Goal: Complete application form

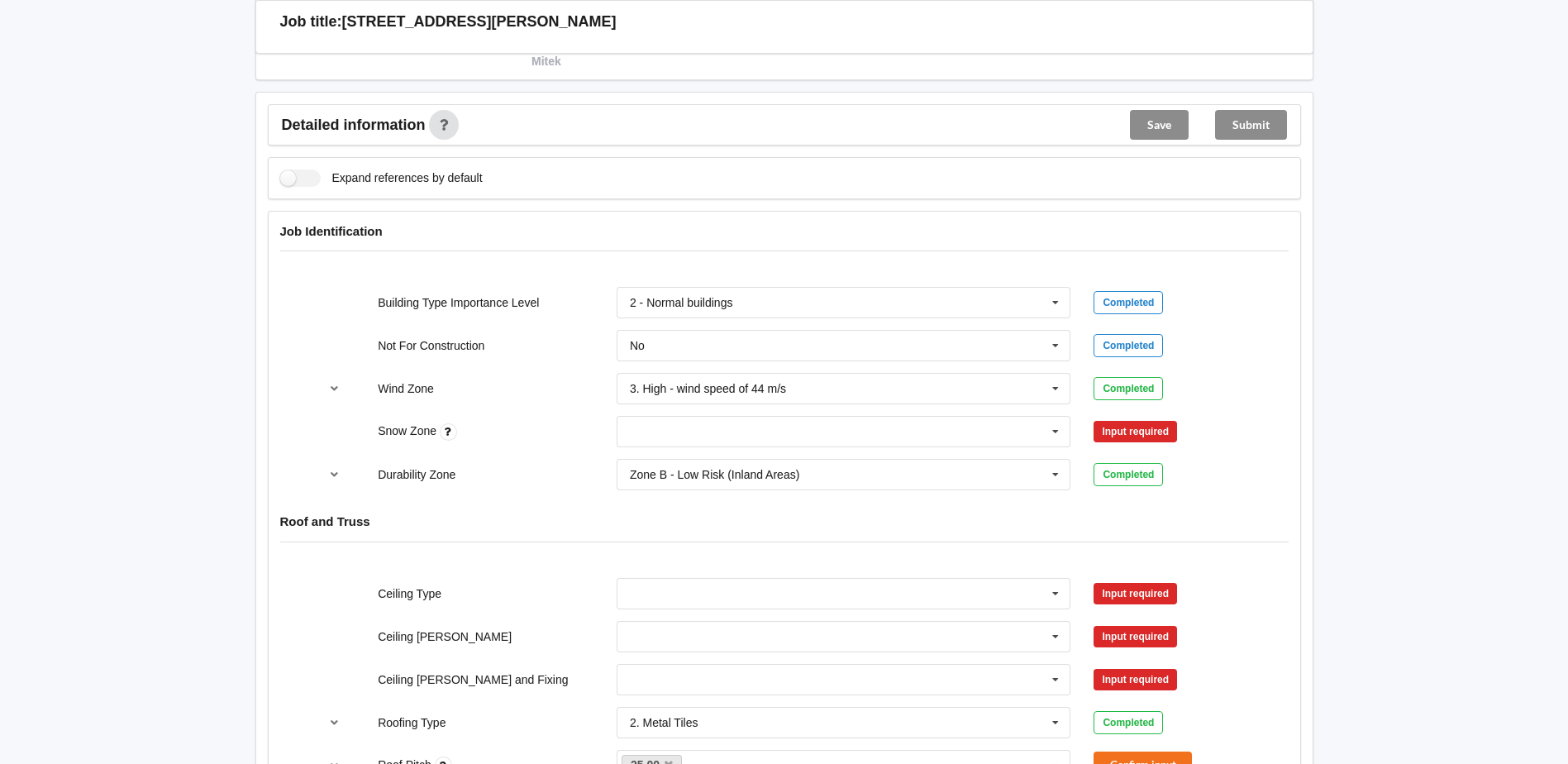
scroll to position [579, 0]
click at [867, 427] on input "text" at bounding box center [845, 431] width 453 height 30
click at [645, 459] on div "N0" at bounding box center [844, 461] width 453 height 31
click at [1153, 428] on button "Confirm input" at bounding box center [1143, 431] width 99 height 28
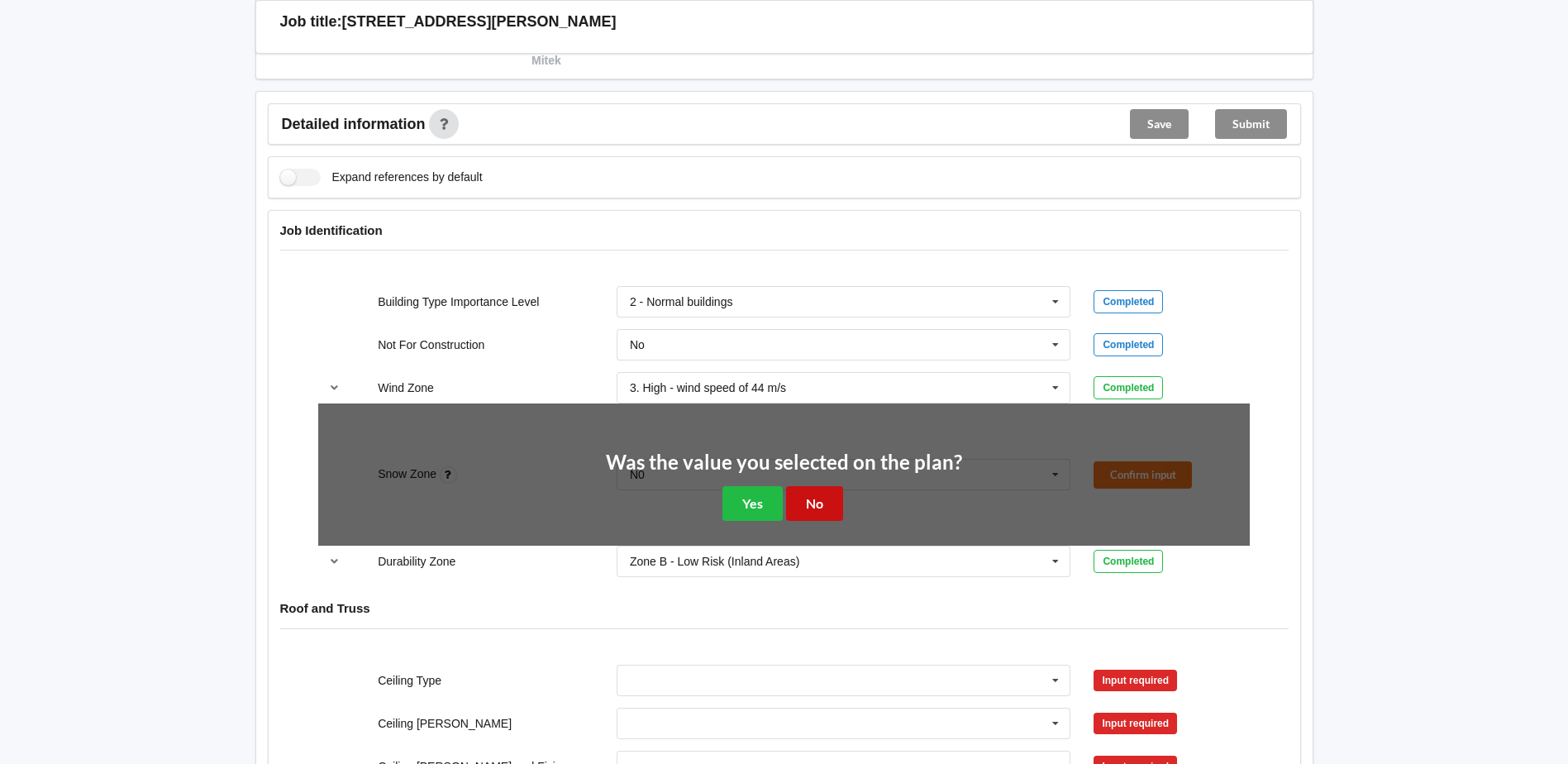
click at [821, 512] on button "No" at bounding box center [815, 503] width 57 height 34
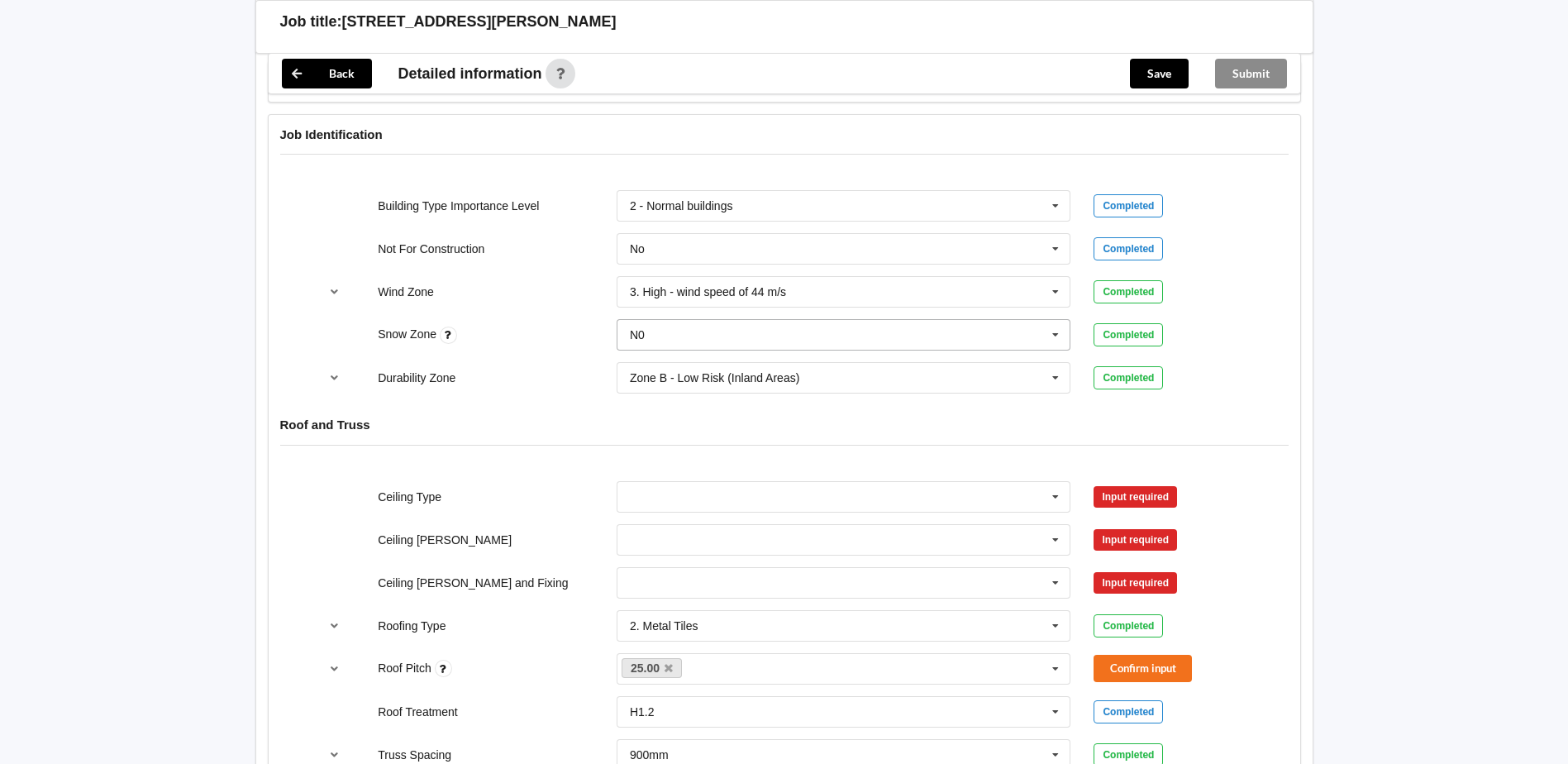
scroll to position [744, 0]
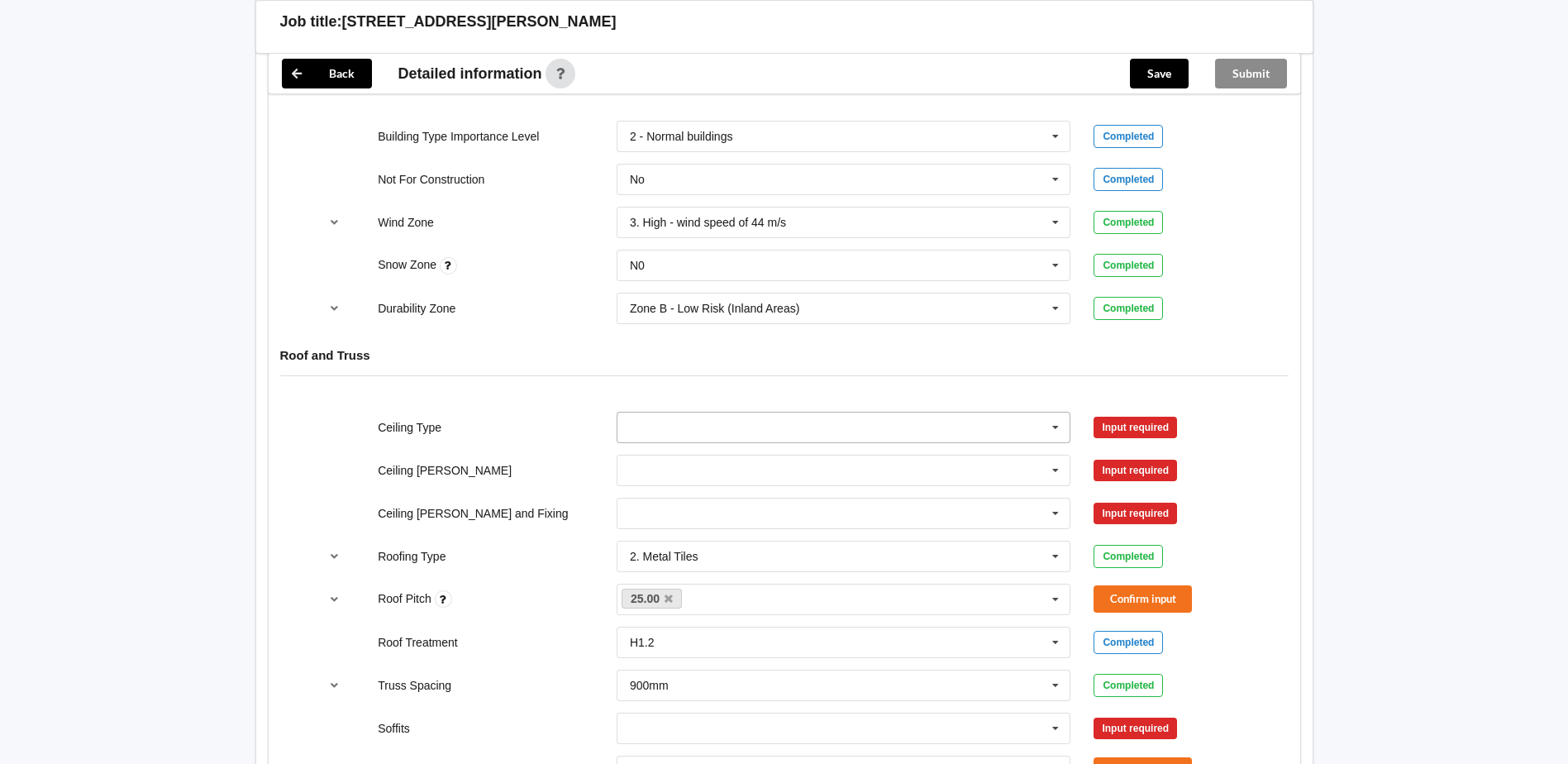
click at [666, 423] on input "text" at bounding box center [845, 427] width 453 height 30
click at [672, 460] on span "10mm Gib" at bounding box center [657, 458] width 53 height 13
click at [659, 466] on input "text" at bounding box center [845, 470] width 453 height 30
click at [674, 505] on div "400mm" at bounding box center [844, 500] width 453 height 31
click at [665, 506] on input "text" at bounding box center [845, 513] width 453 height 30
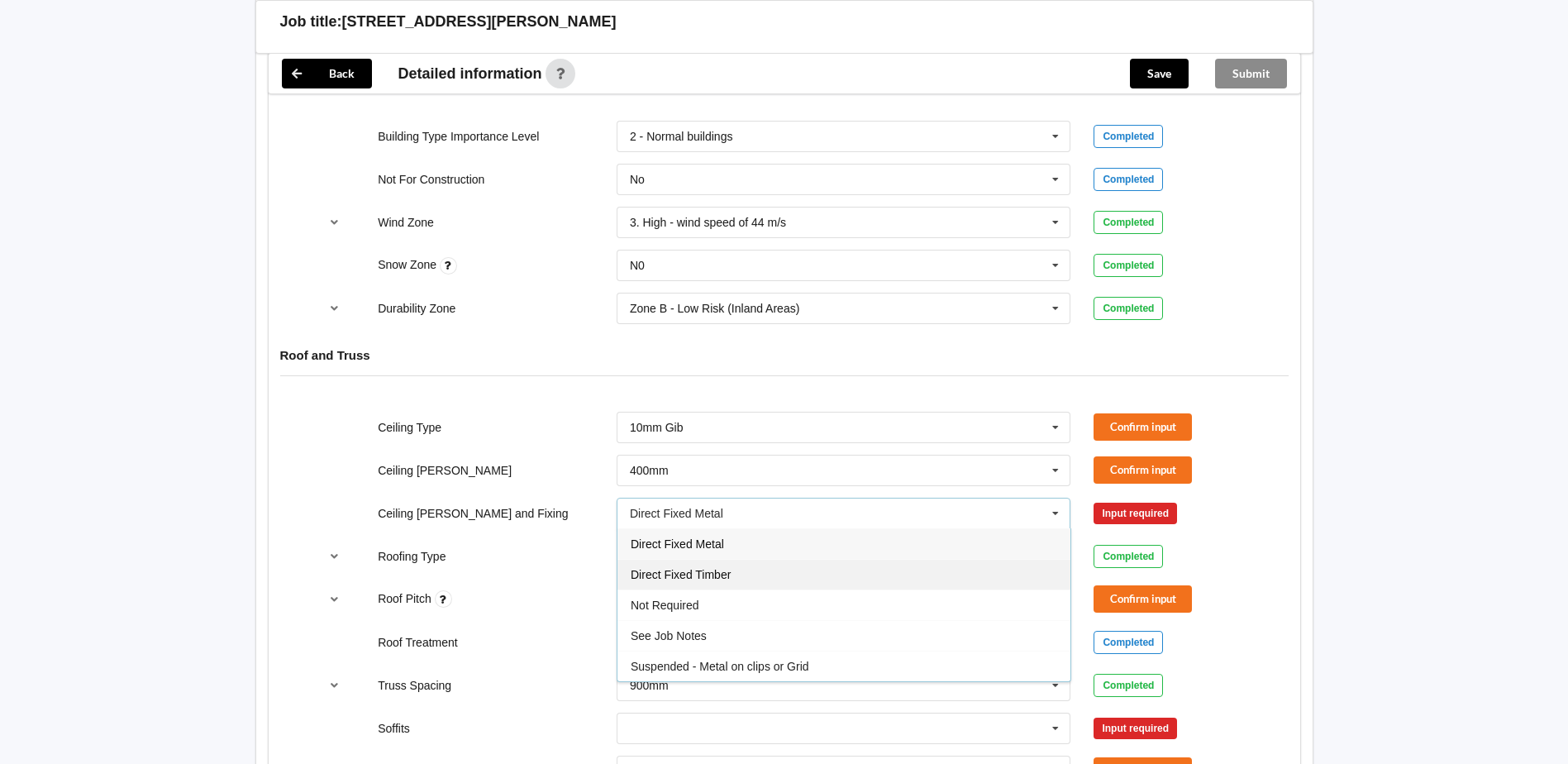
click at [699, 572] on span "Direct Fixed Timber" at bounding box center [680, 574] width 100 height 13
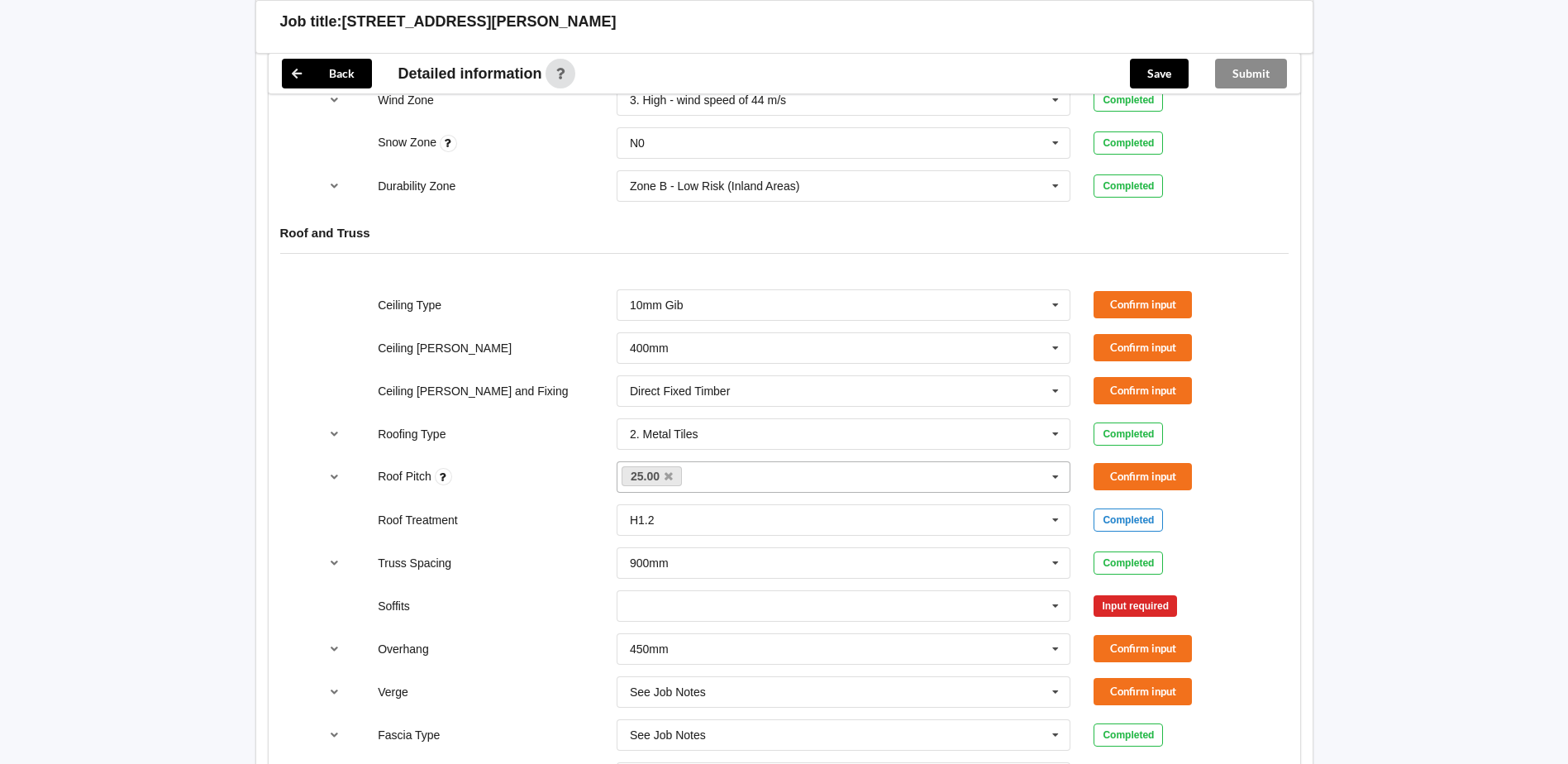
scroll to position [909, 0]
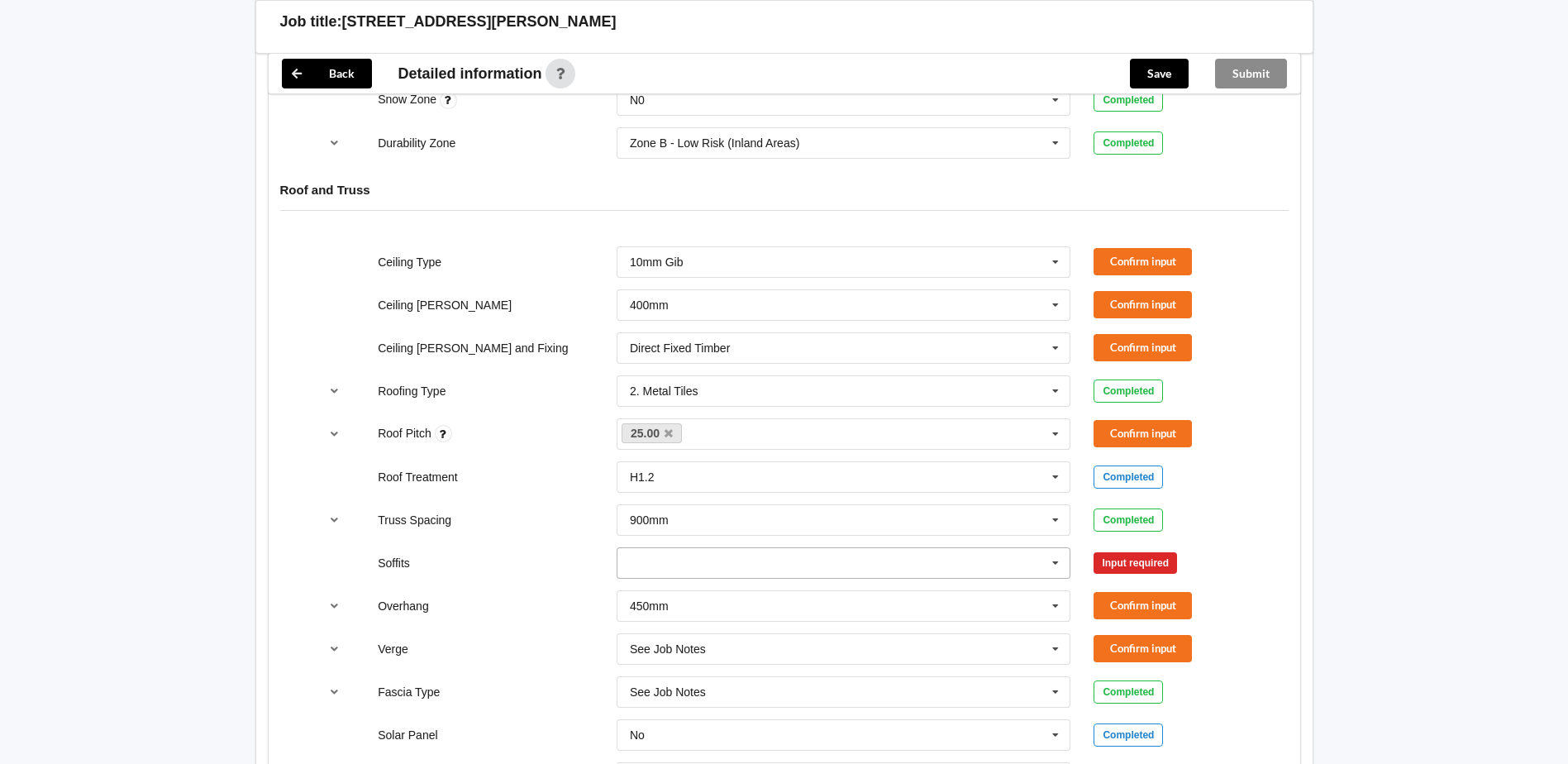
click at [696, 568] on input "text" at bounding box center [845, 563] width 453 height 30
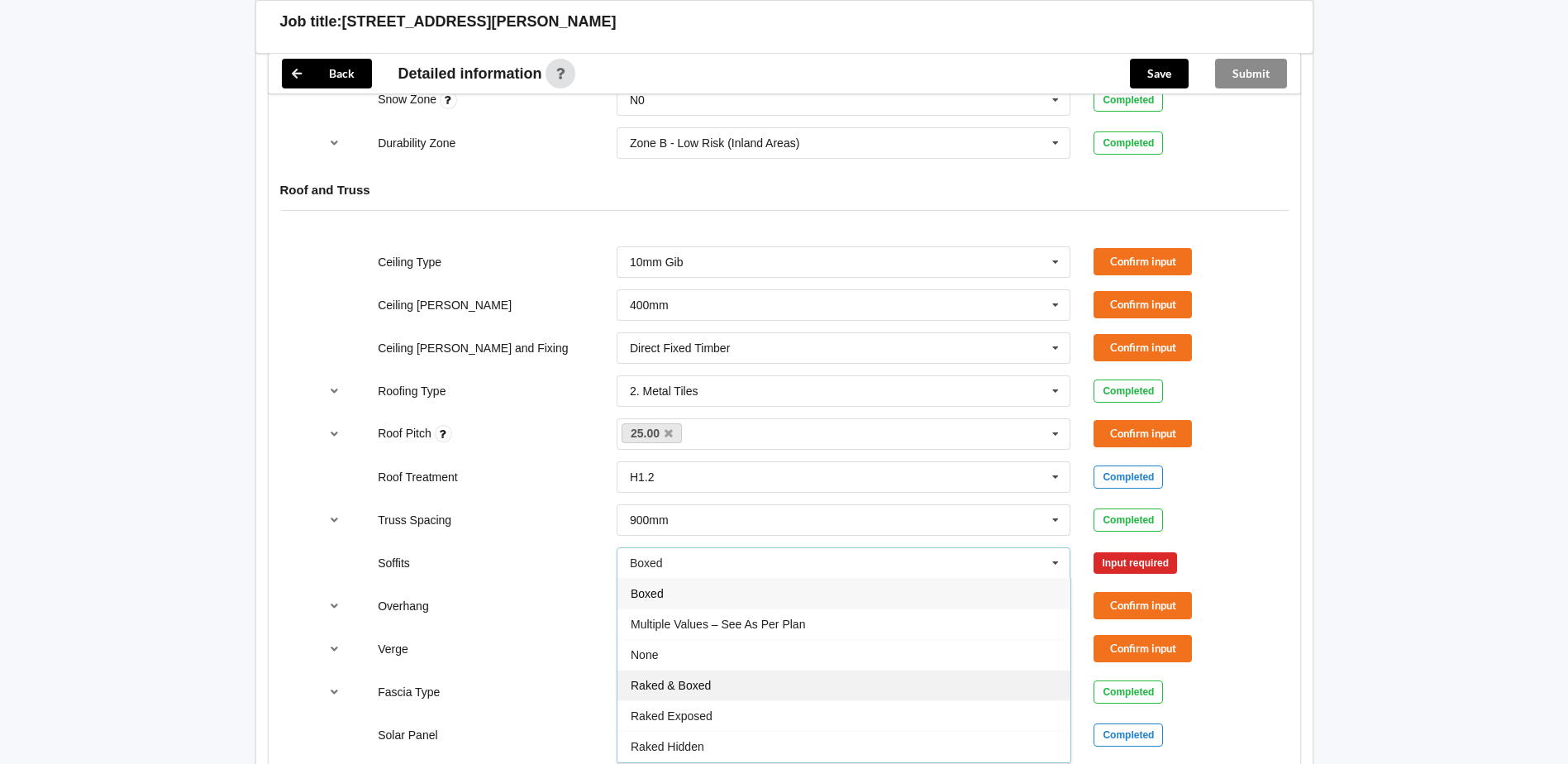
click at [674, 689] on span "Raked & Boxed" at bounding box center [670, 685] width 80 height 13
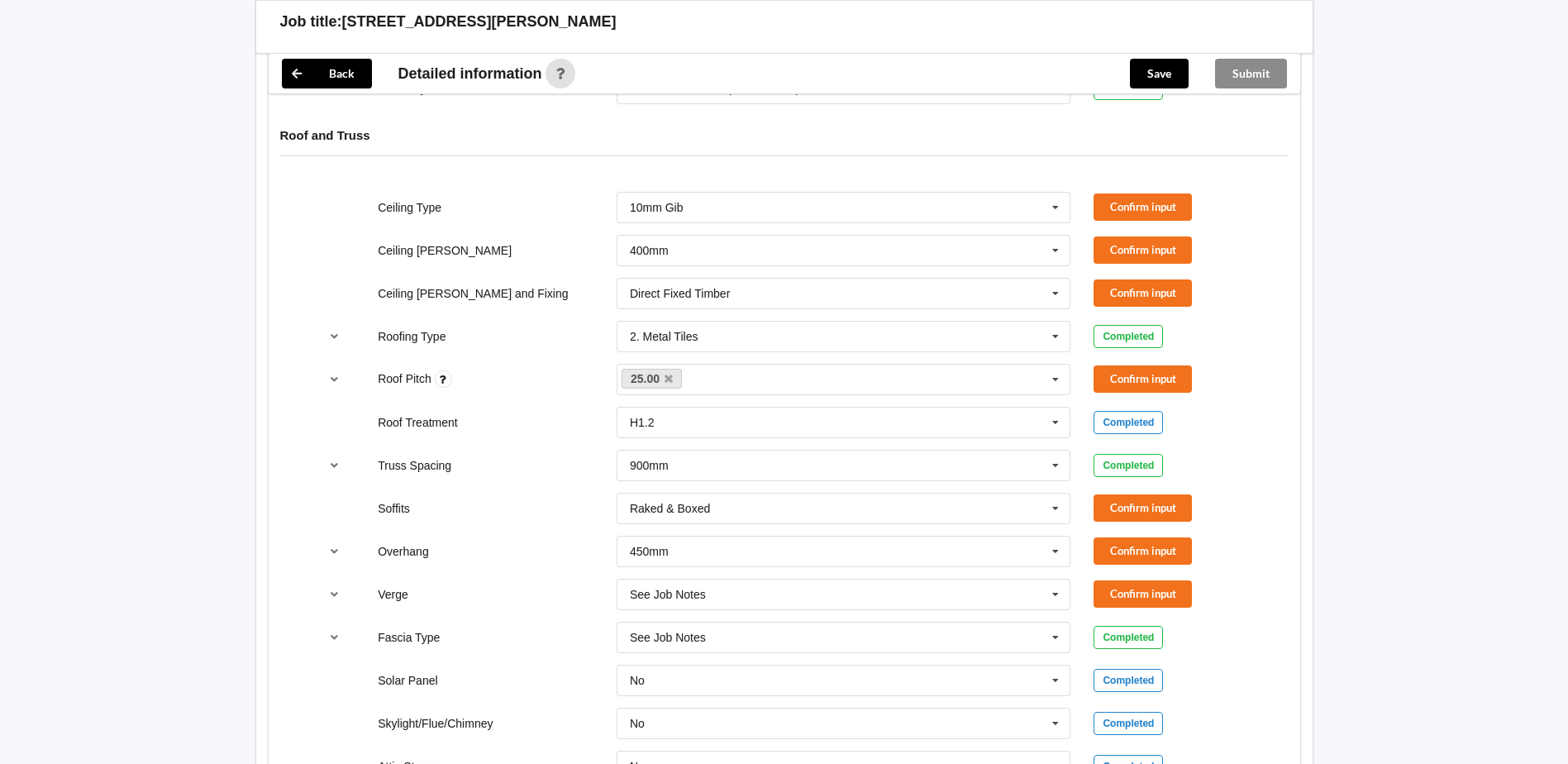
scroll to position [992, 0]
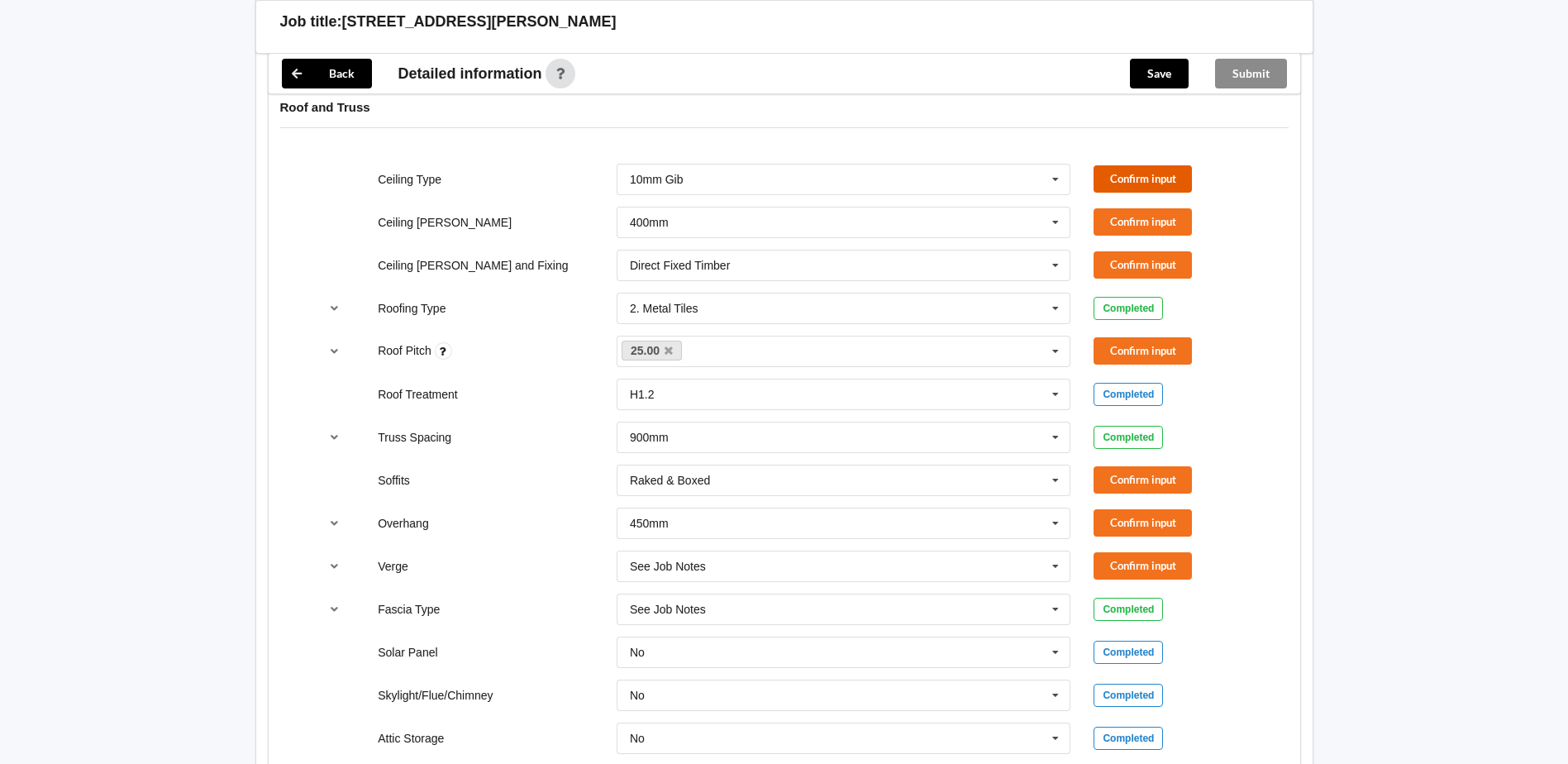
click at [1138, 183] on button "Confirm input" at bounding box center [1143, 179] width 99 height 28
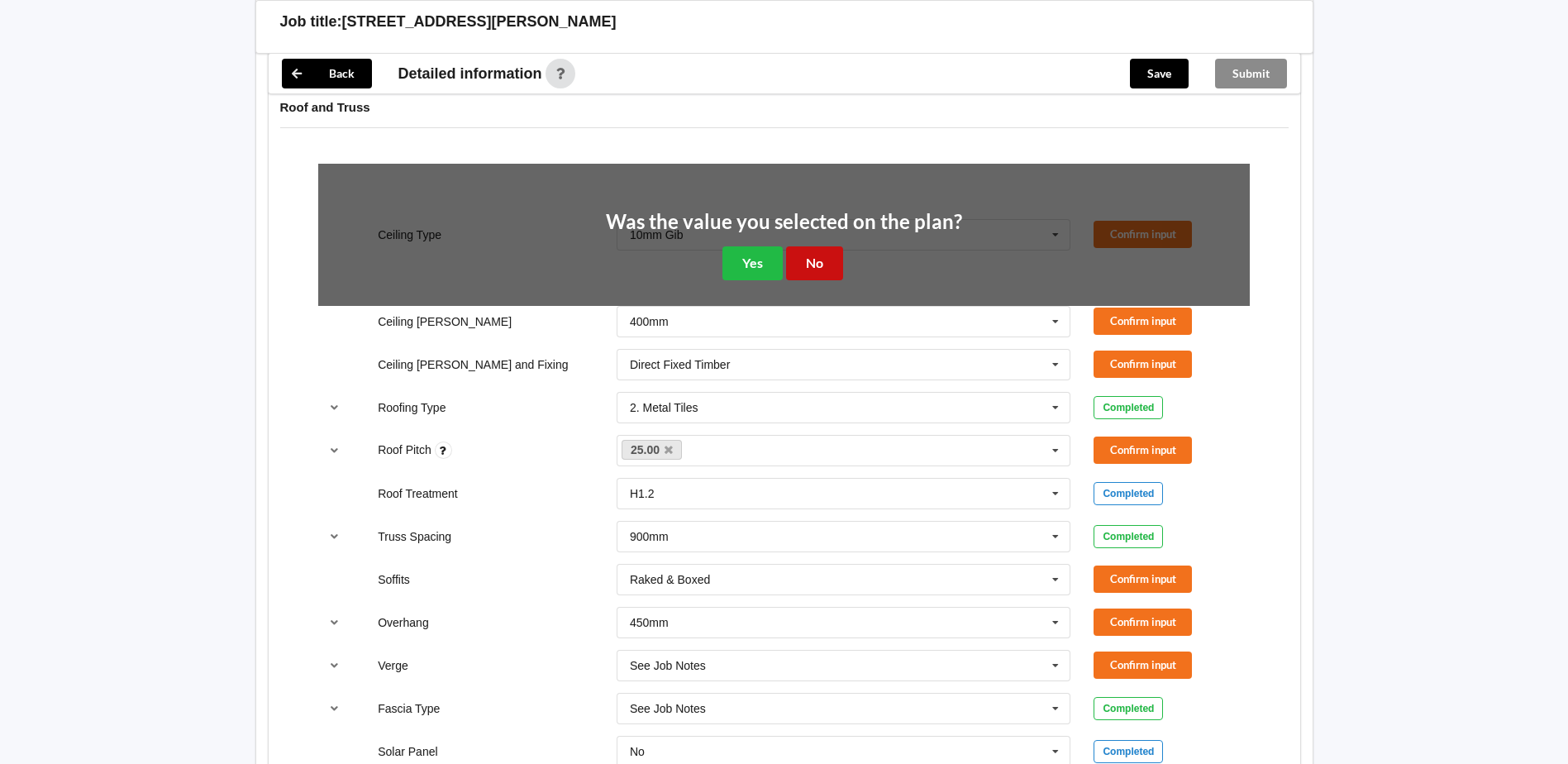
click at [822, 271] on button "No" at bounding box center [815, 263] width 57 height 34
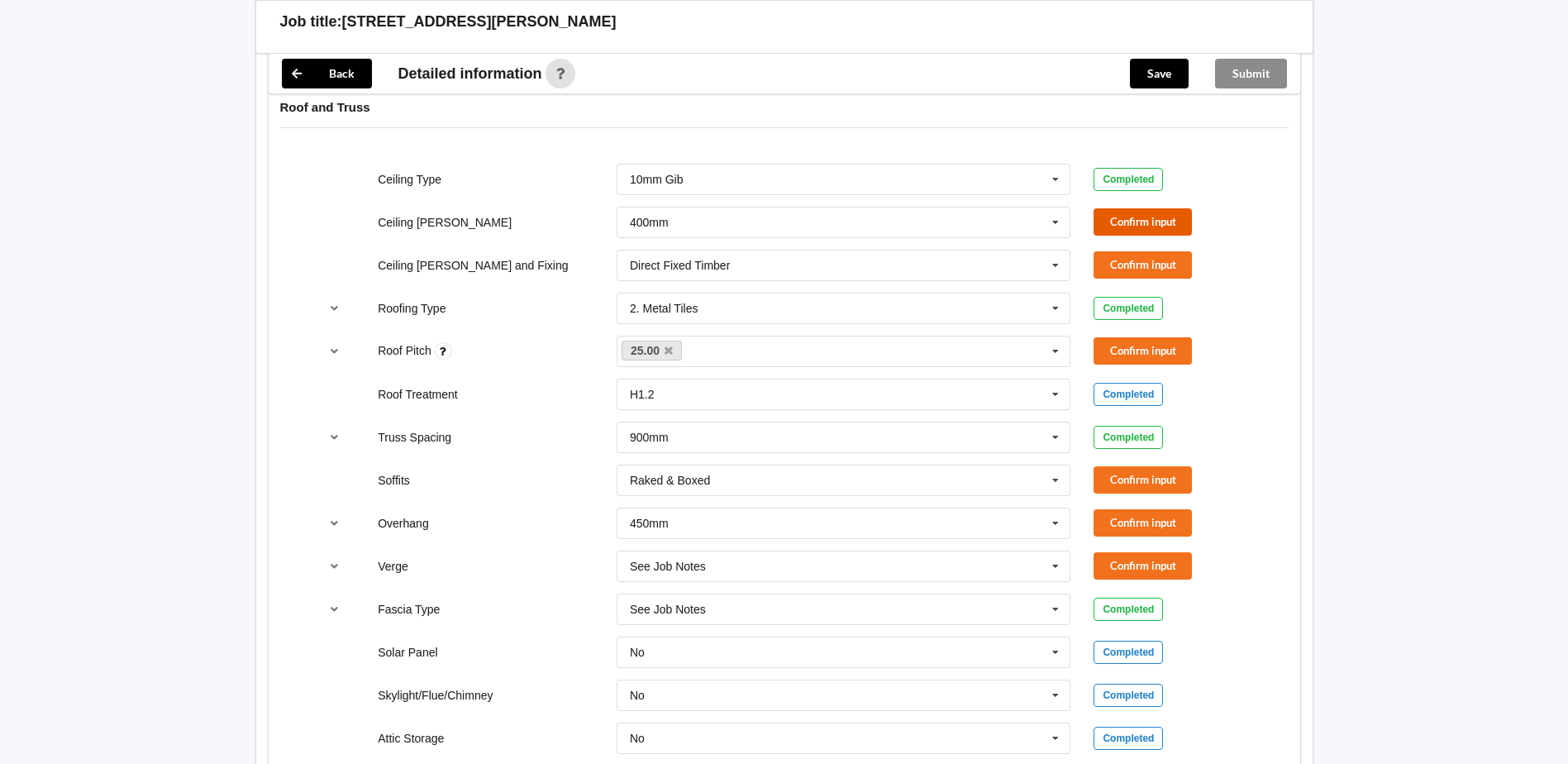
click at [1150, 212] on button "Confirm input" at bounding box center [1143, 222] width 99 height 28
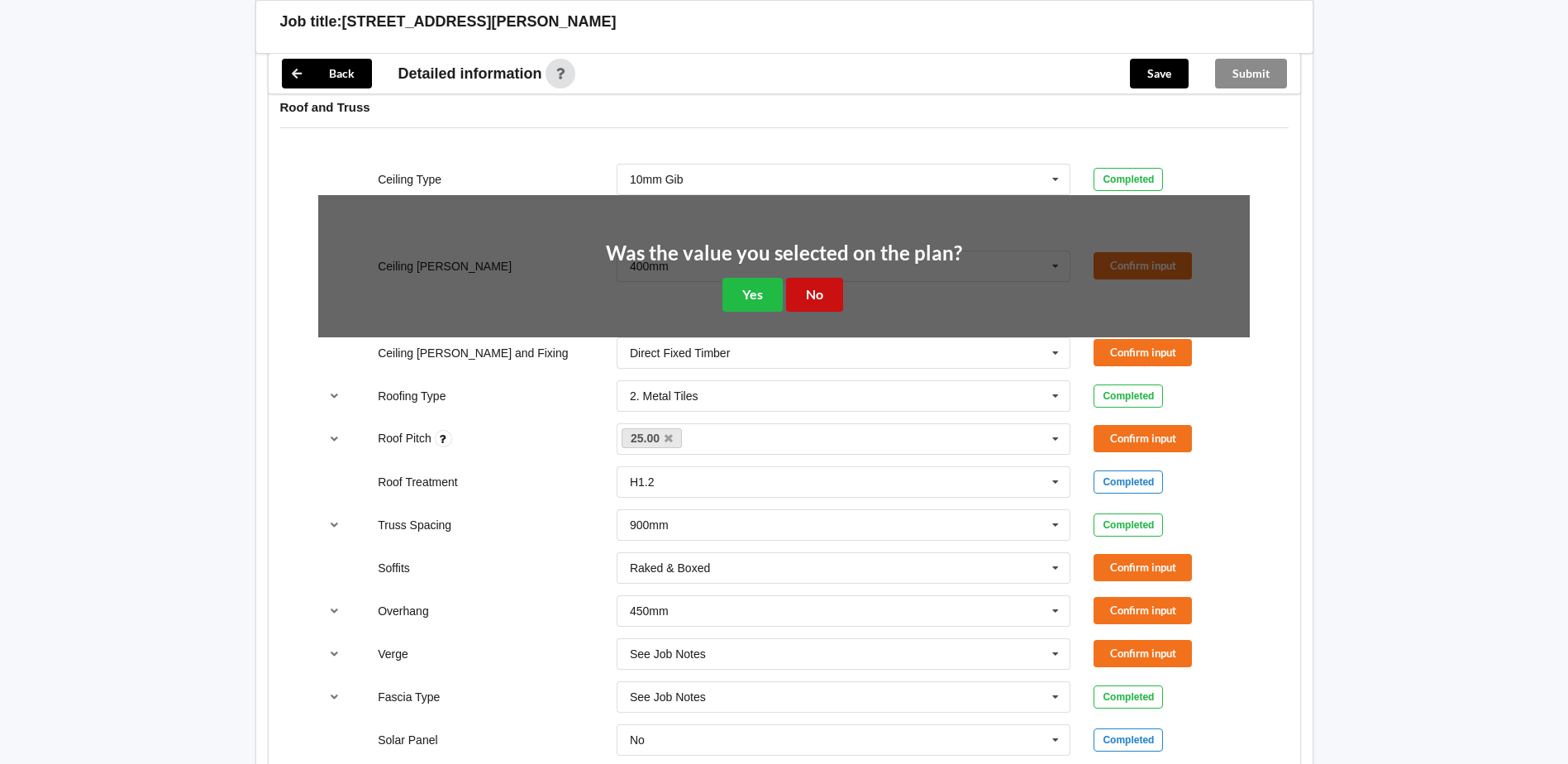
drag, startPoint x: 811, startPoint y: 296, endPoint x: 995, endPoint y: 297, distance: 184.0
click at [811, 296] on button "No" at bounding box center [815, 295] width 57 height 34
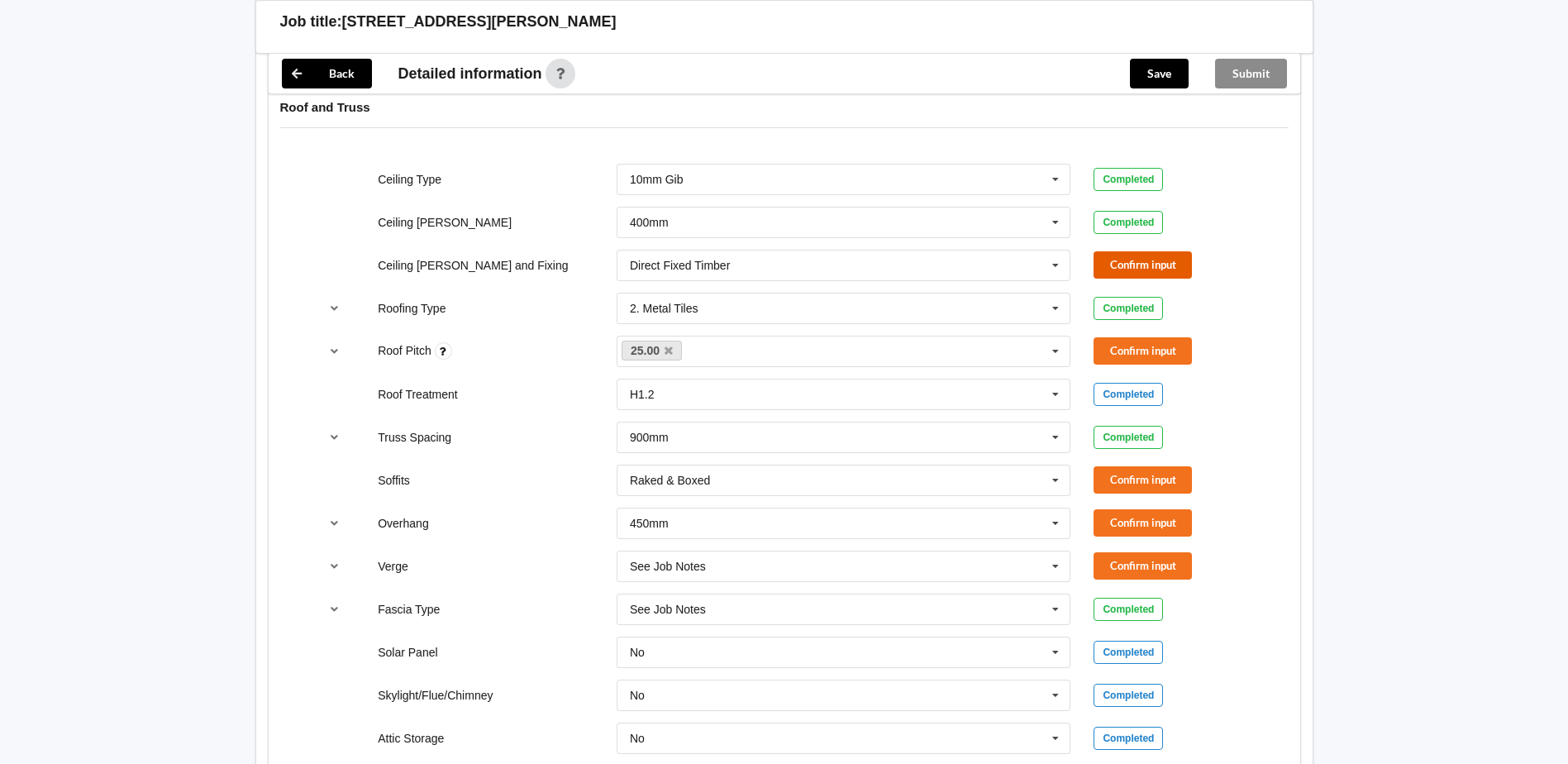
click at [1153, 266] on button "Confirm input" at bounding box center [1143, 265] width 99 height 28
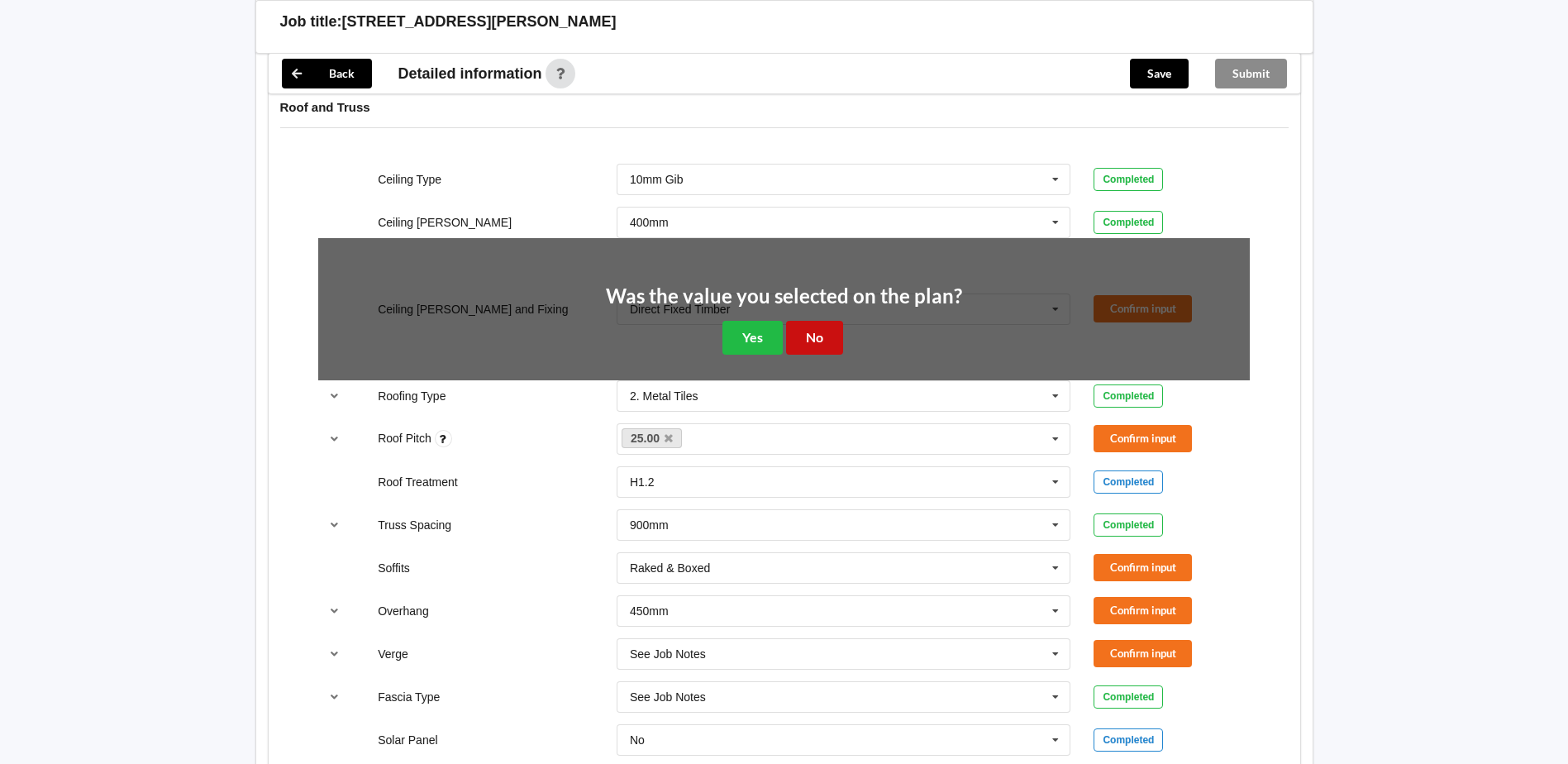
click at [809, 337] on button "No" at bounding box center [815, 338] width 57 height 34
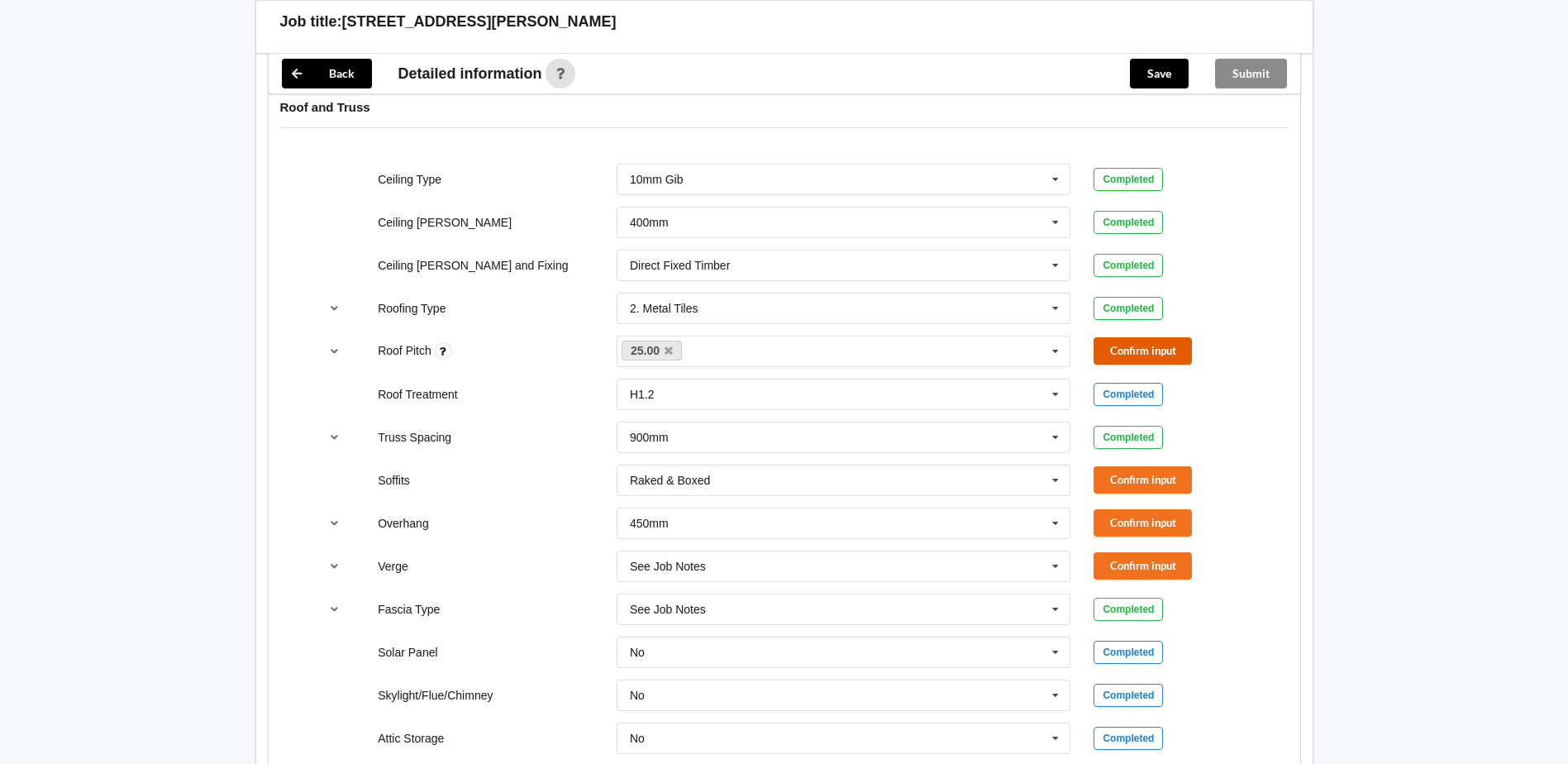
click at [1129, 357] on button "Confirm input" at bounding box center [1143, 351] width 99 height 28
click at [1135, 482] on button "Confirm input" at bounding box center [1143, 480] width 99 height 28
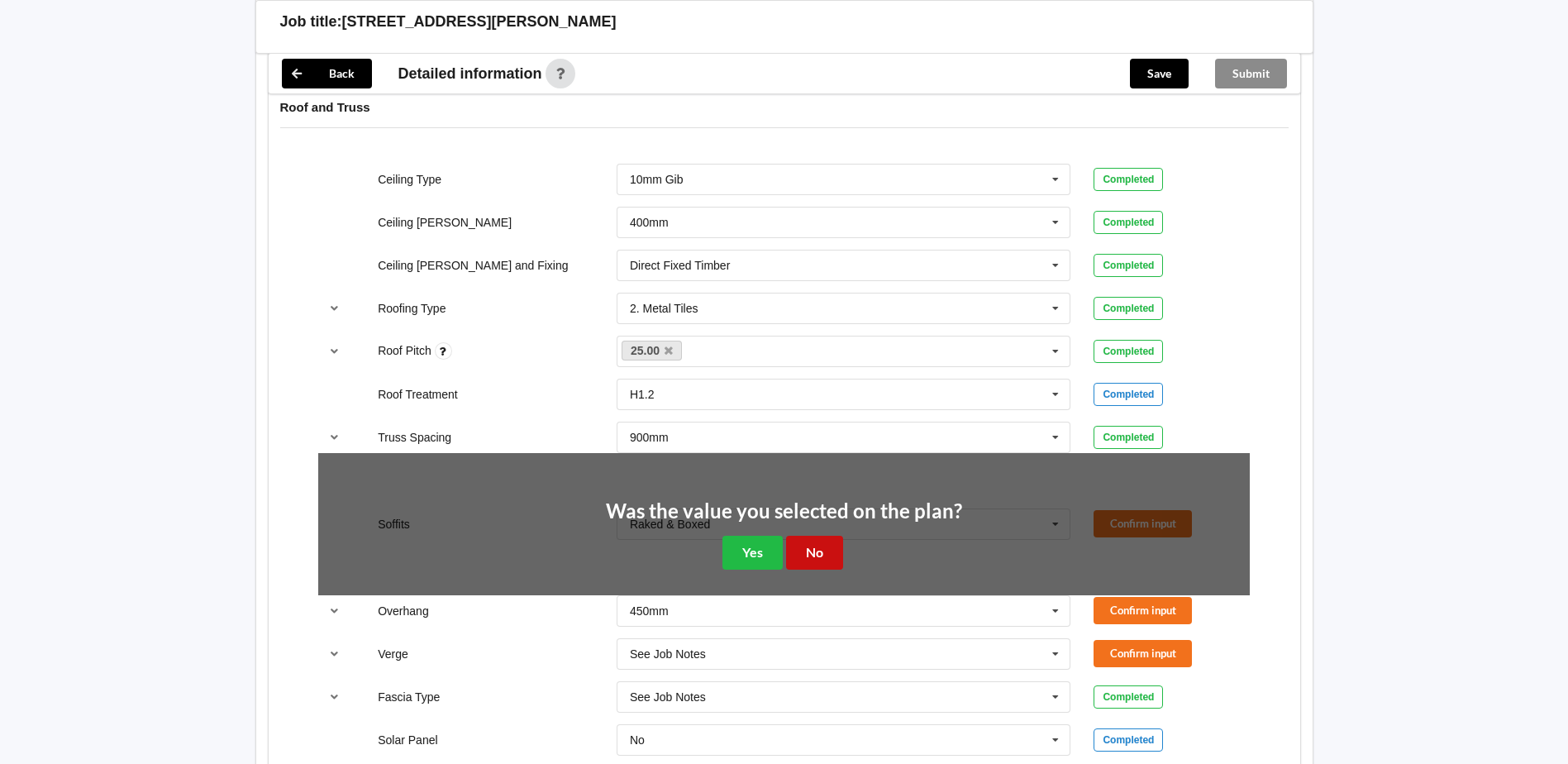
click at [816, 544] on button "No" at bounding box center [815, 552] width 57 height 34
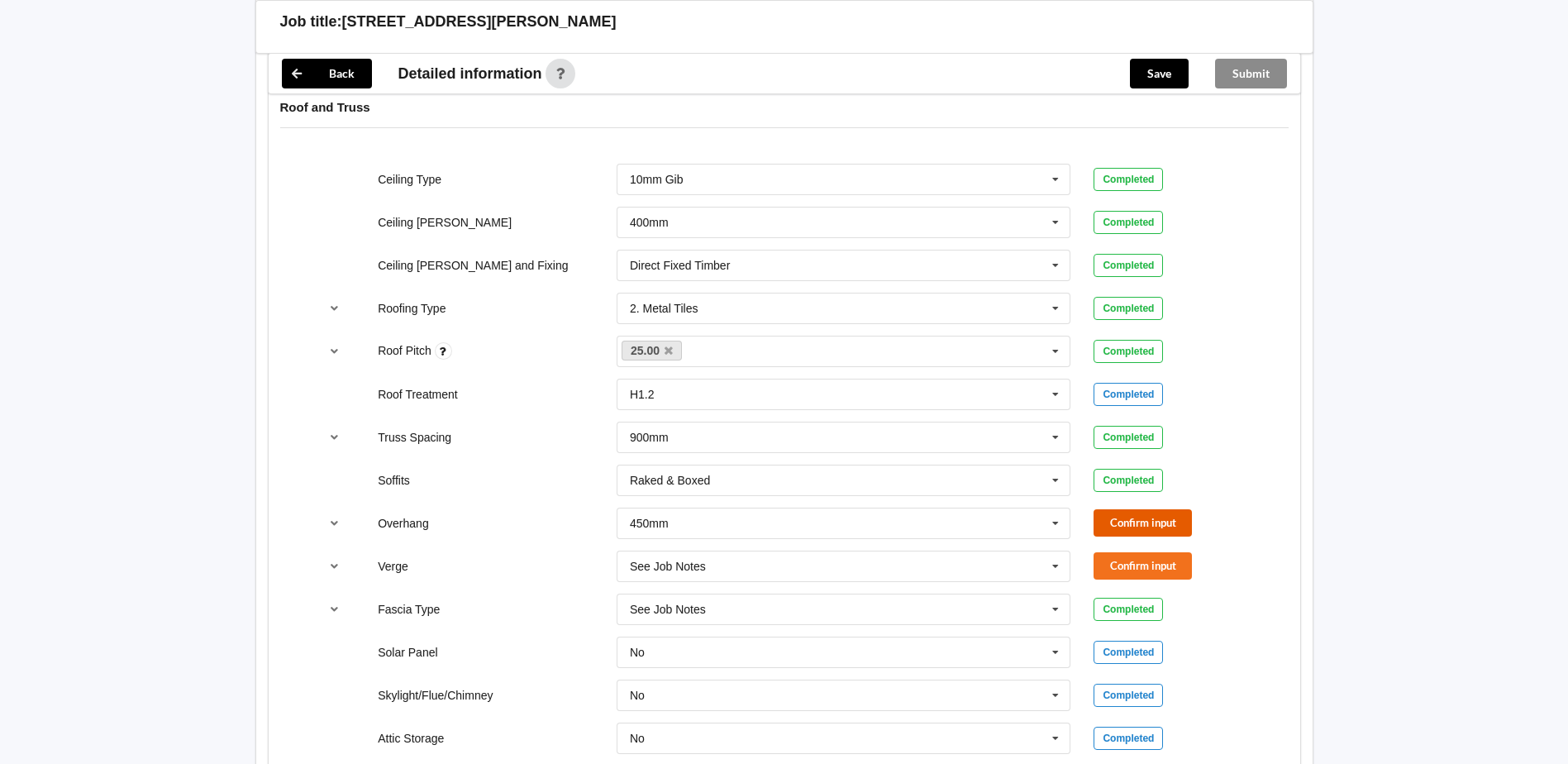
click at [1161, 527] on button "Confirm input" at bounding box center [1143, 523] width 99 height 28
click at [1114, 559] on button "Confirm input" at bounding box center [1143, 566] width 99 height 28
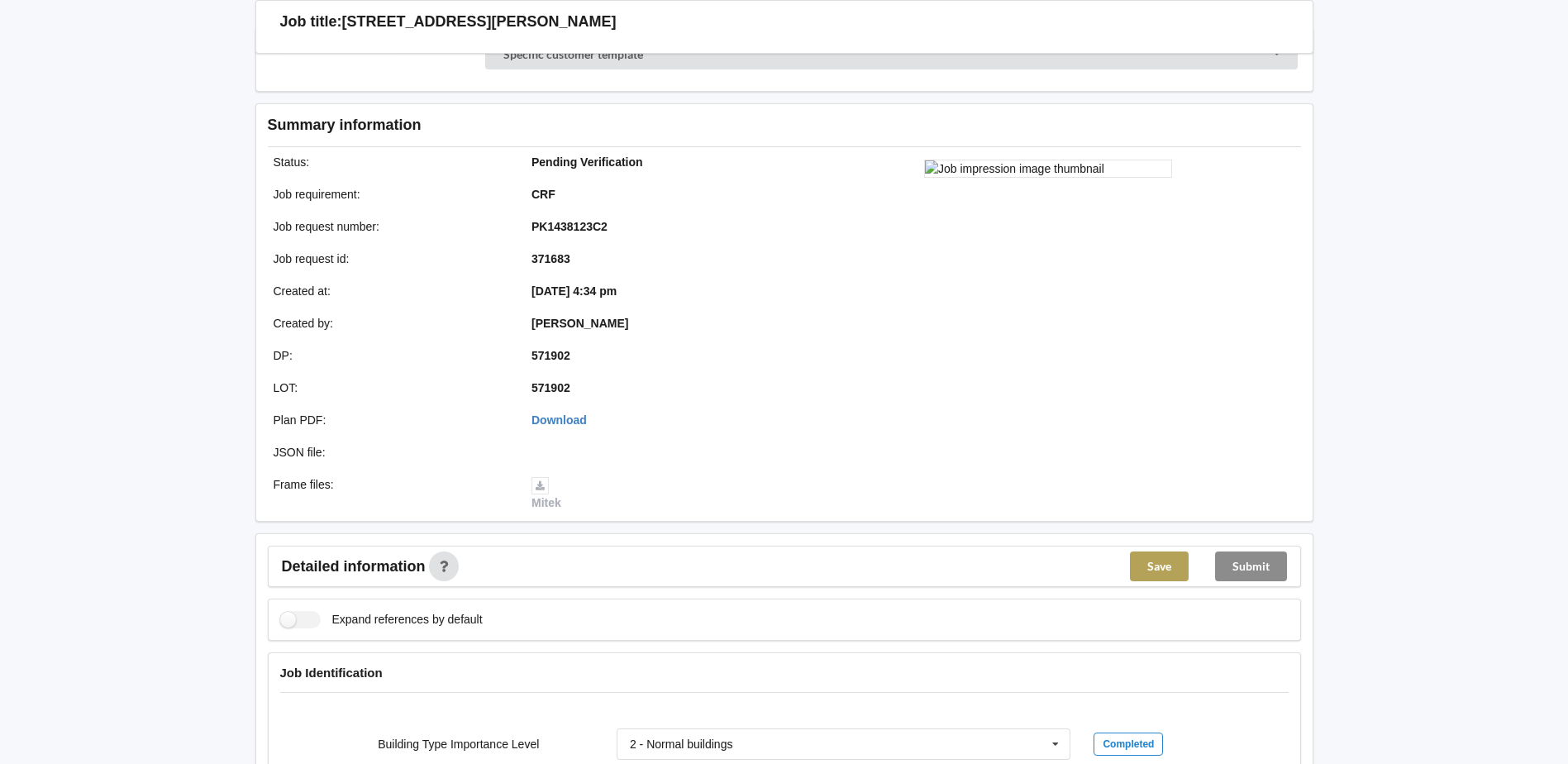
click at [1164, 570] on button "Save" at bounding box center [1158, 566] width 58 height 30
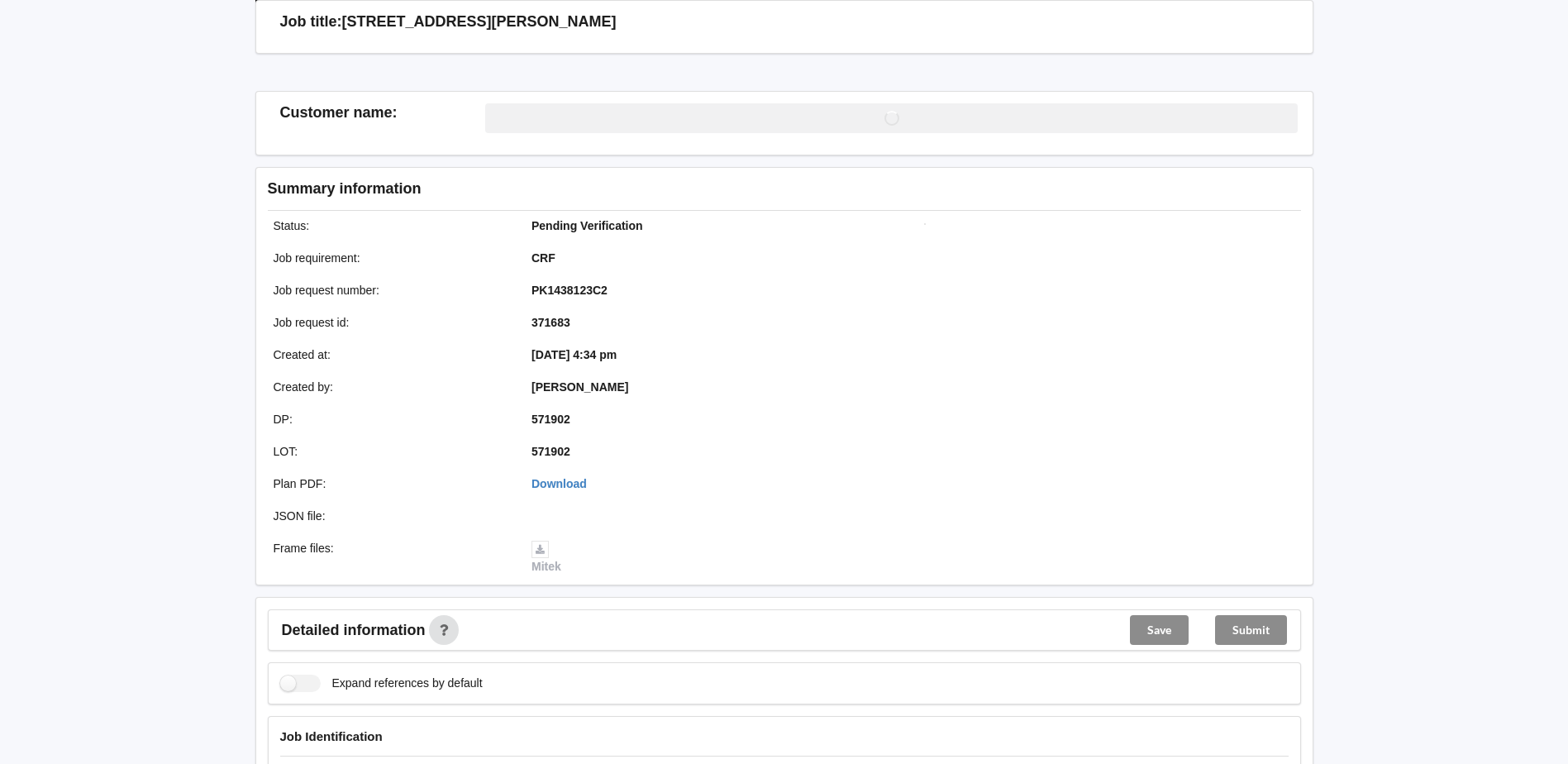
scroll to position [136, 0]
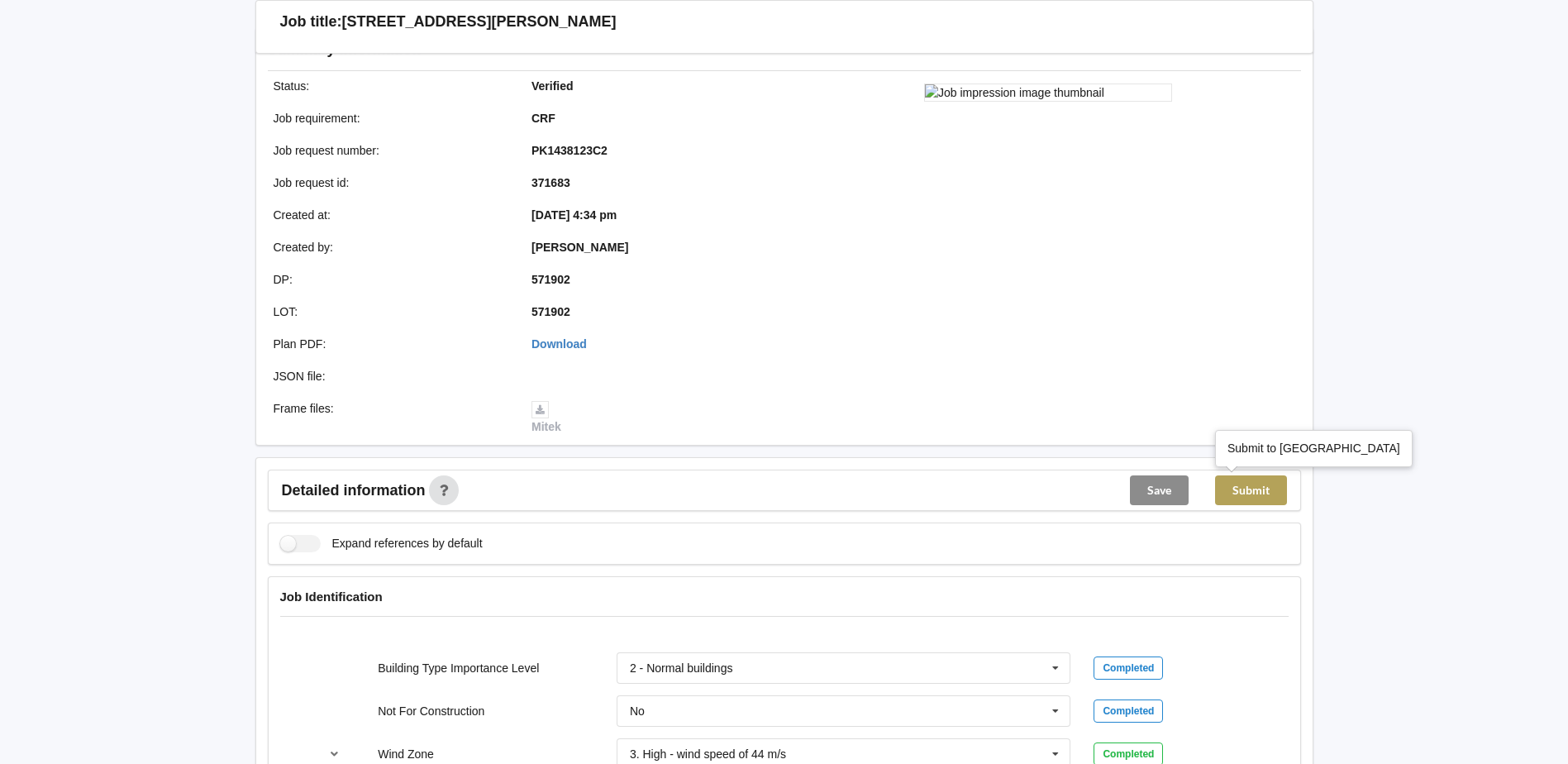
click at [1239, 490] on button "Submit" at bounding box center [1251, 490] width 72 height 30
